Goal: Transaction & Acquisition: Purchase product/service

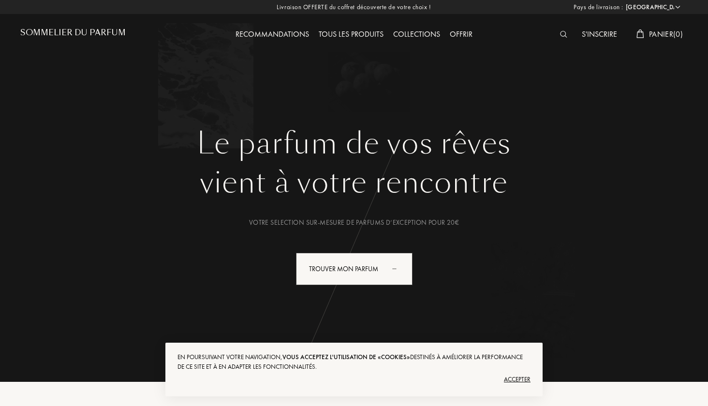
select select "FR"
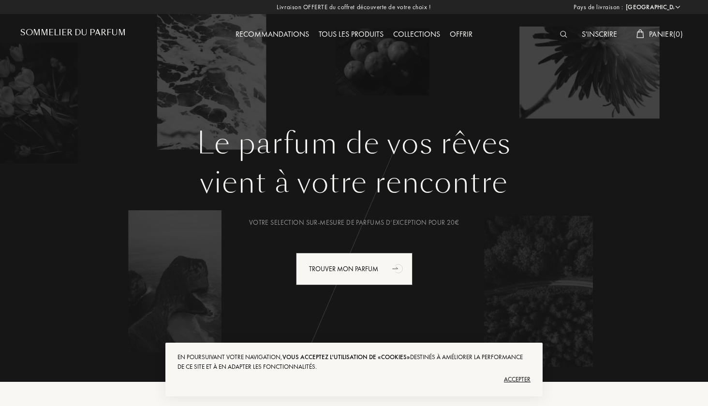
click at [562, 35] on img at bounding box center [563, 34] width 7 height 7
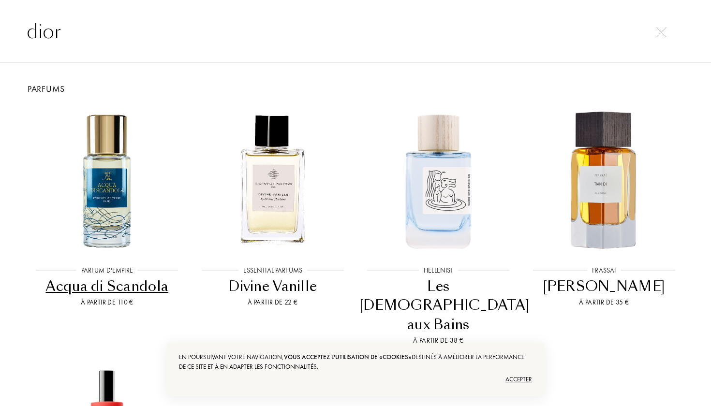
type input "dior"
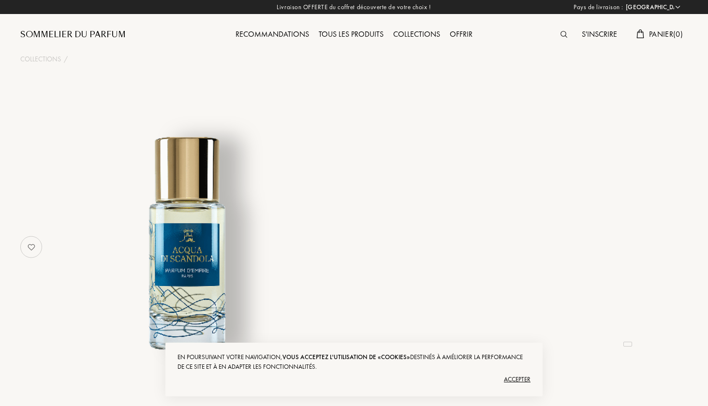
select select "FR"
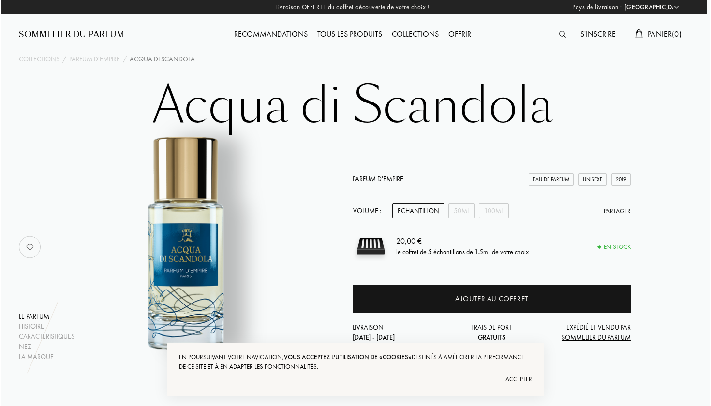
scroll to position [0, 3]
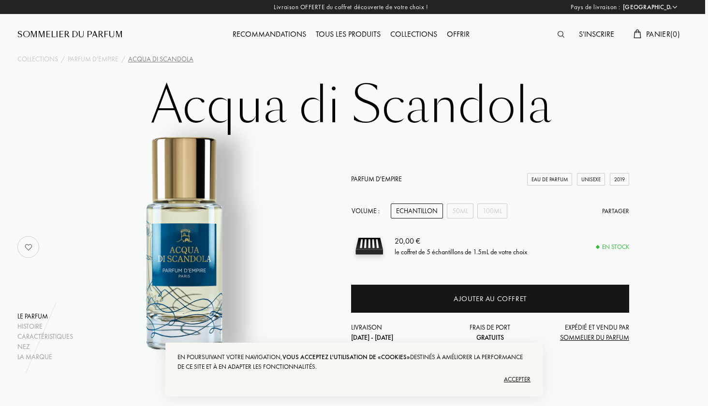
click at [557, 35] on img at bounding box center [560, 34] width 7 height 7
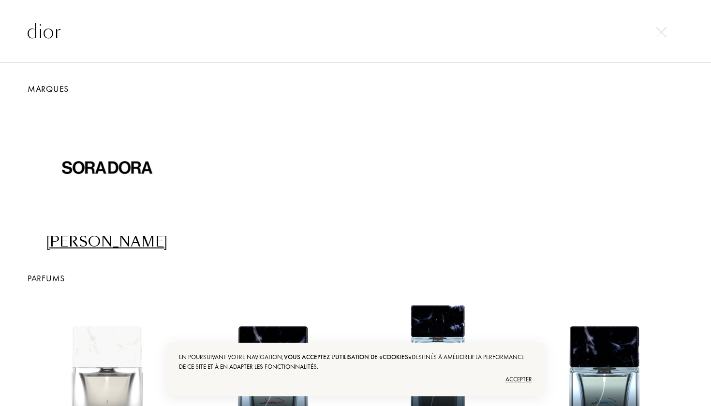
click at [503, 378] on div "Accepter" at bounding box center [355, 379] width 353 height 15
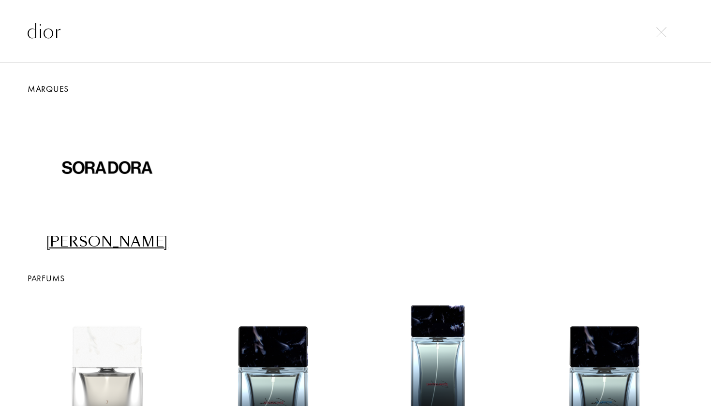
scroll to position [0, 0]
click at [203, 44] on input "dior" at bounding box center [355, 31] width 696 height 29
type input "d"
